Goal: Task Accomplishment & Management: Manage account settings

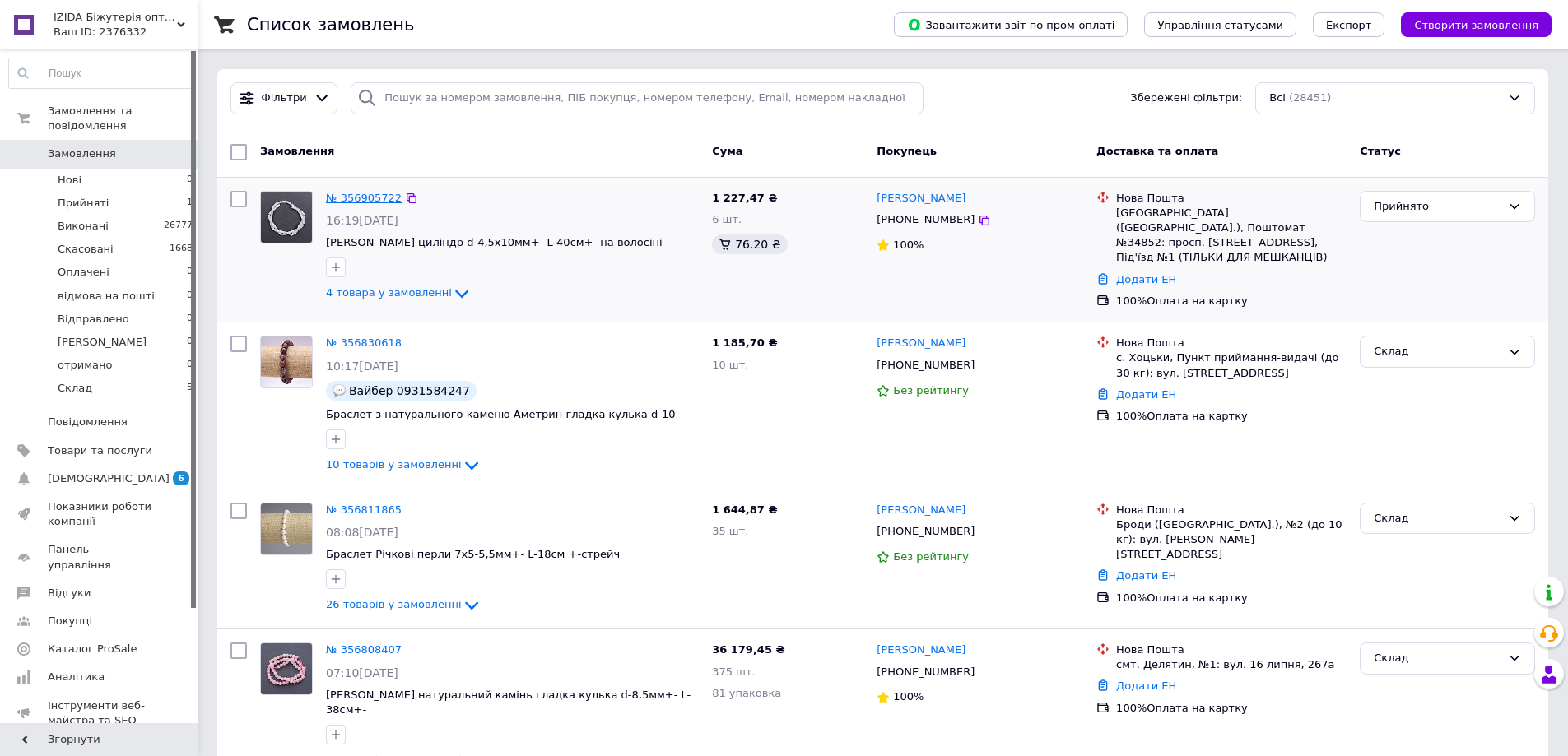
click at [379, 201] on link "№ 356905722" at bounding box center [363, 197] width 76 height 12
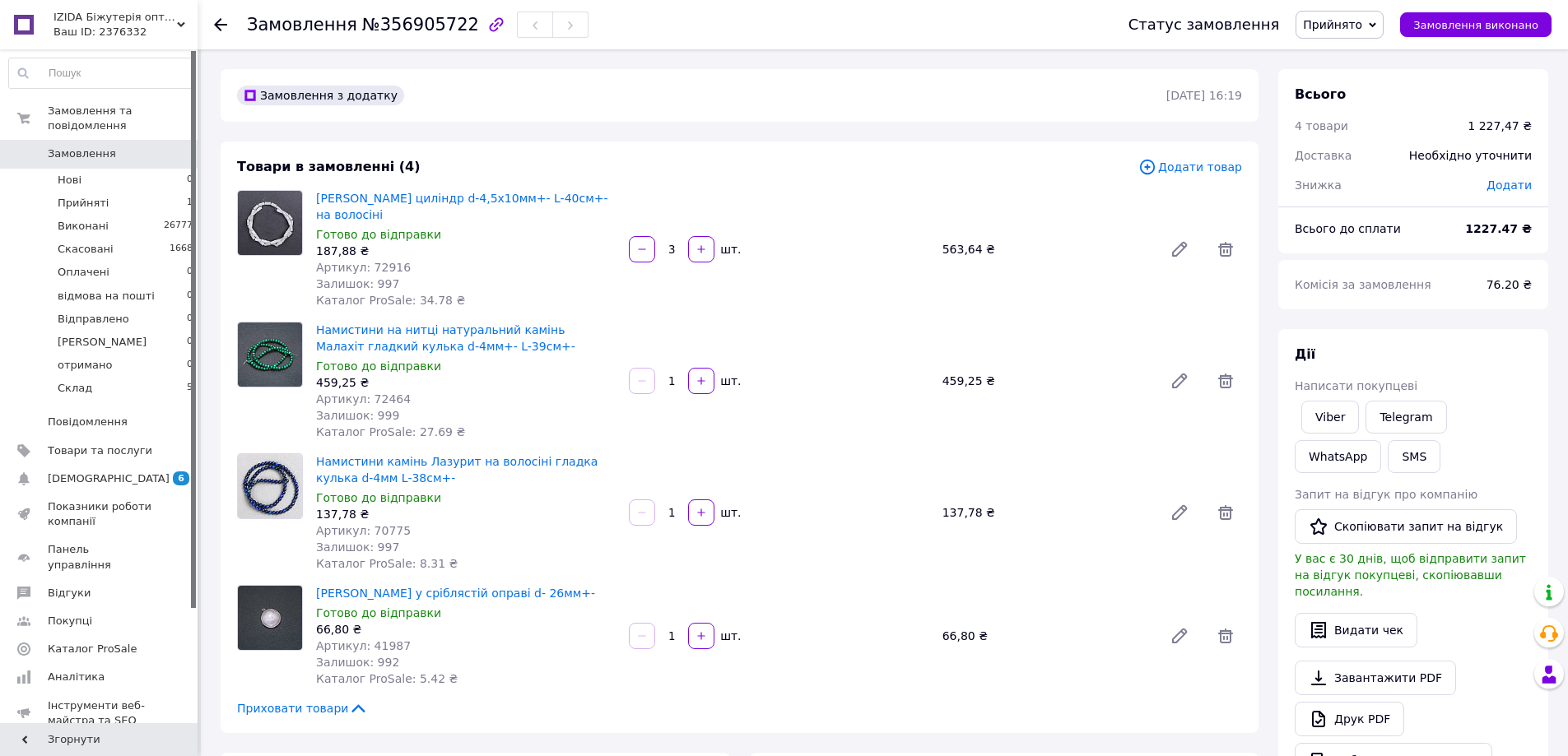
click at [1357, 680] on div "Завантажити PDF   Друк PDF   Дублювати замовлення" at bounding box center [1412, 719] width 237 height 117
click at [1360, 702] on link "Друк PDF" at bounding box center [1349, 719] width 110 height 35
click at [149, 193] on li "Прийняті 1" at bounding box center [101, 202] width 202 height 23
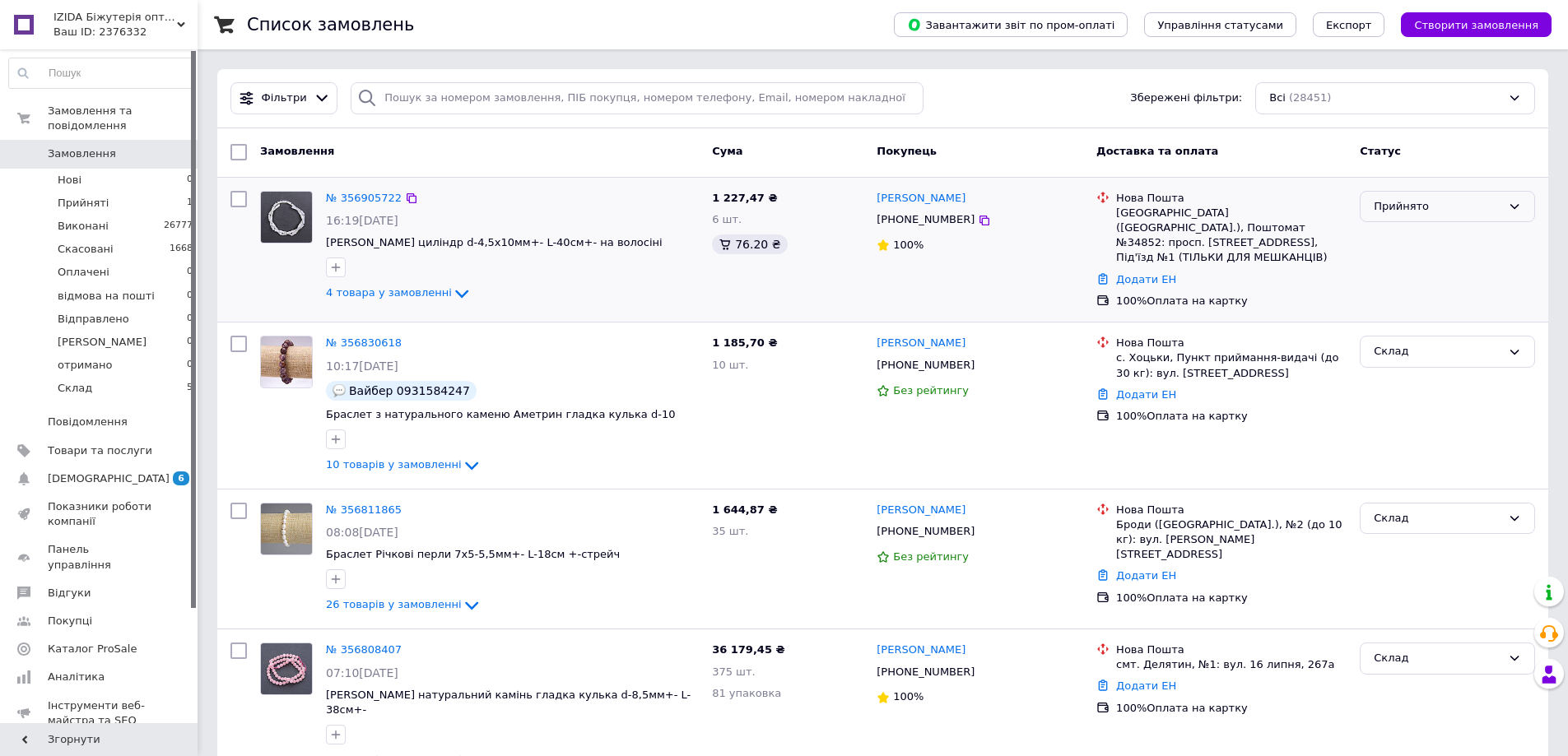
click at [1520, 210] on div "Прийнято" at bounding box center [1446, 207] width 175 height 32
click at [1444, 340] on li "Склад" at bounding box center [1447, 346] width 174 height 30
click at [127, 377] on li "Склад 6" at bounding box center [101, 393] width 202 height 31
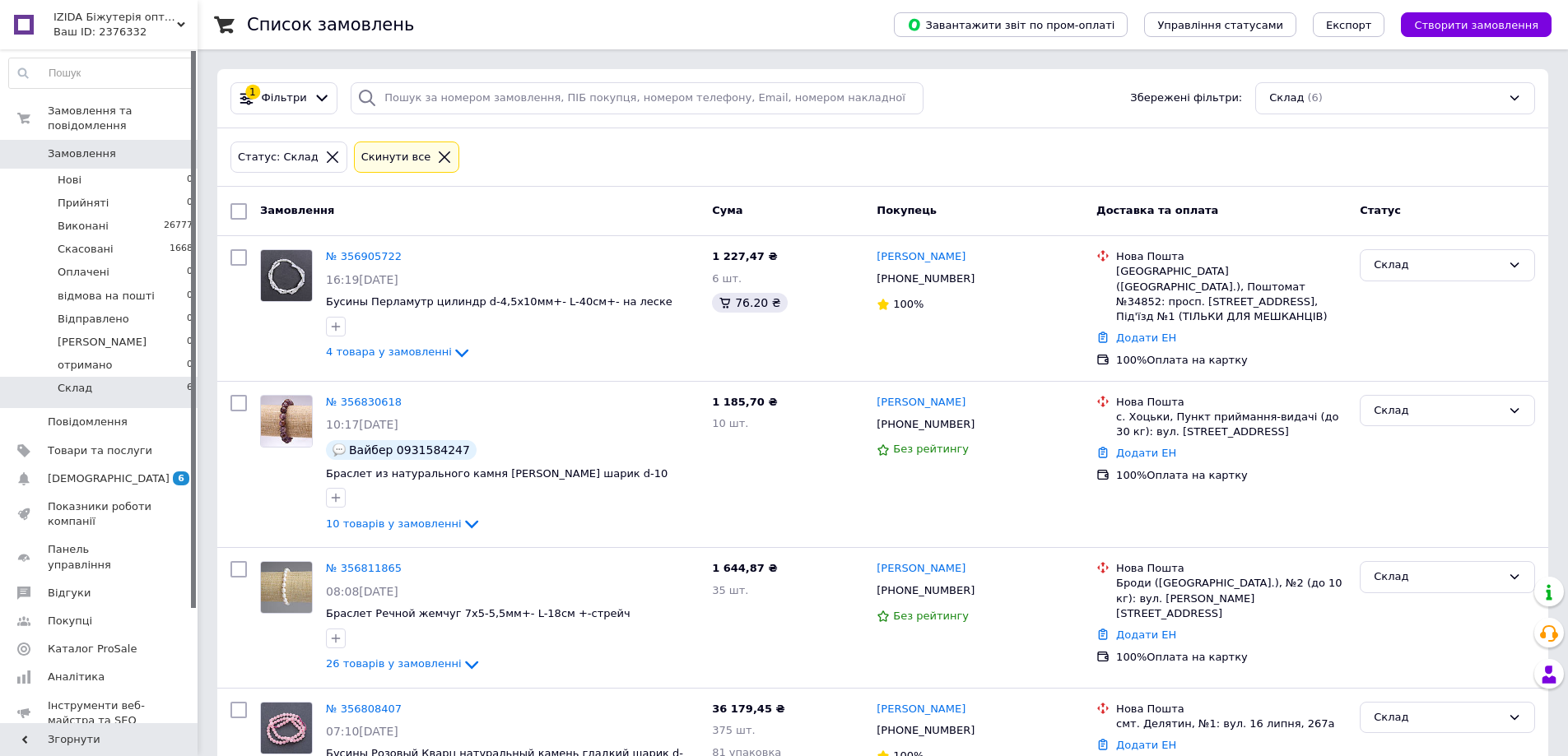
click at [437, 158] on icon at bounding box center [444, 157] width 15 height 15
